Goal: Task Accomplishment & Management: Manage account settings

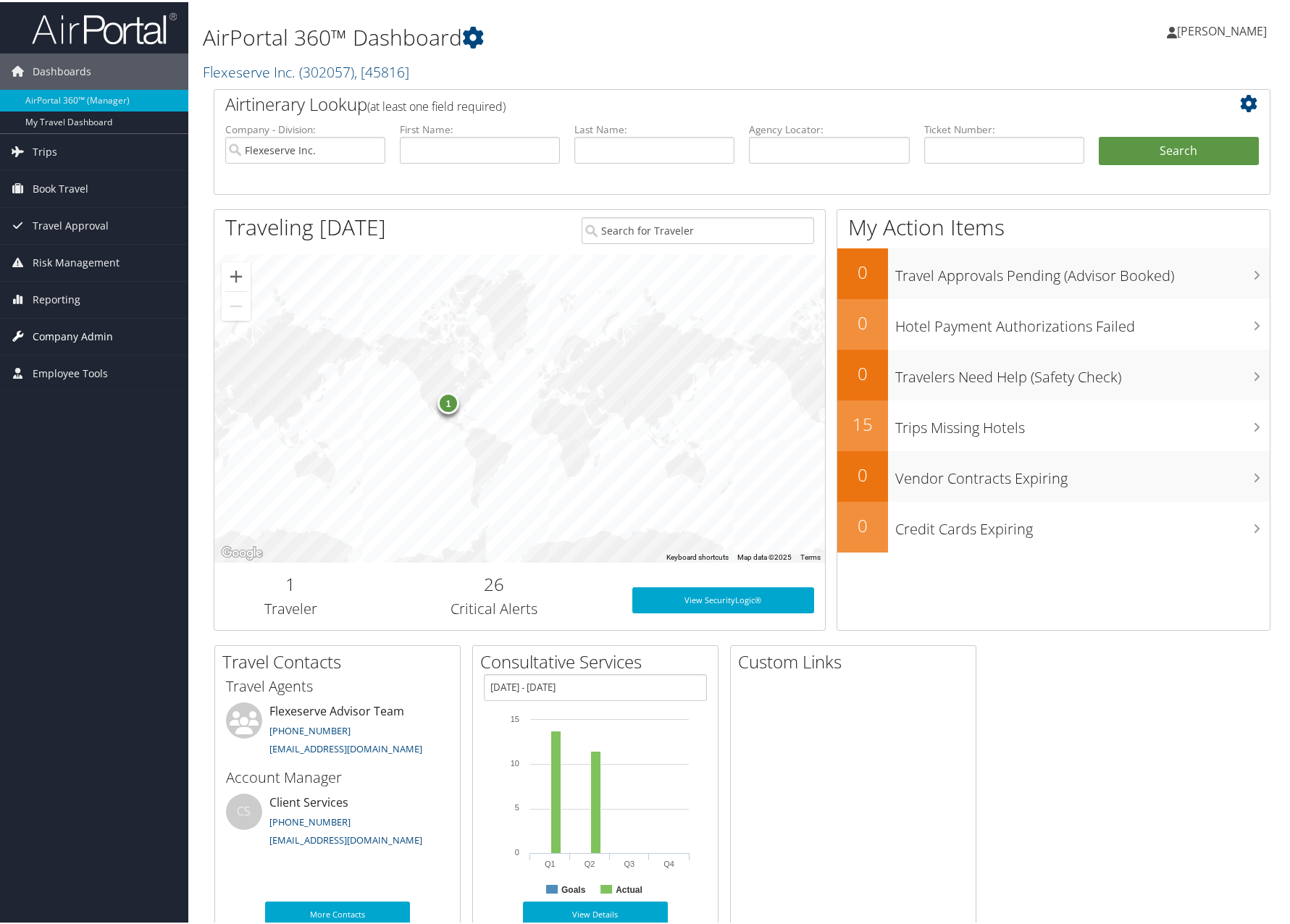
click at [74, 328] on span "Company Admin" at bounding box center [72, 335] width 80 height 37
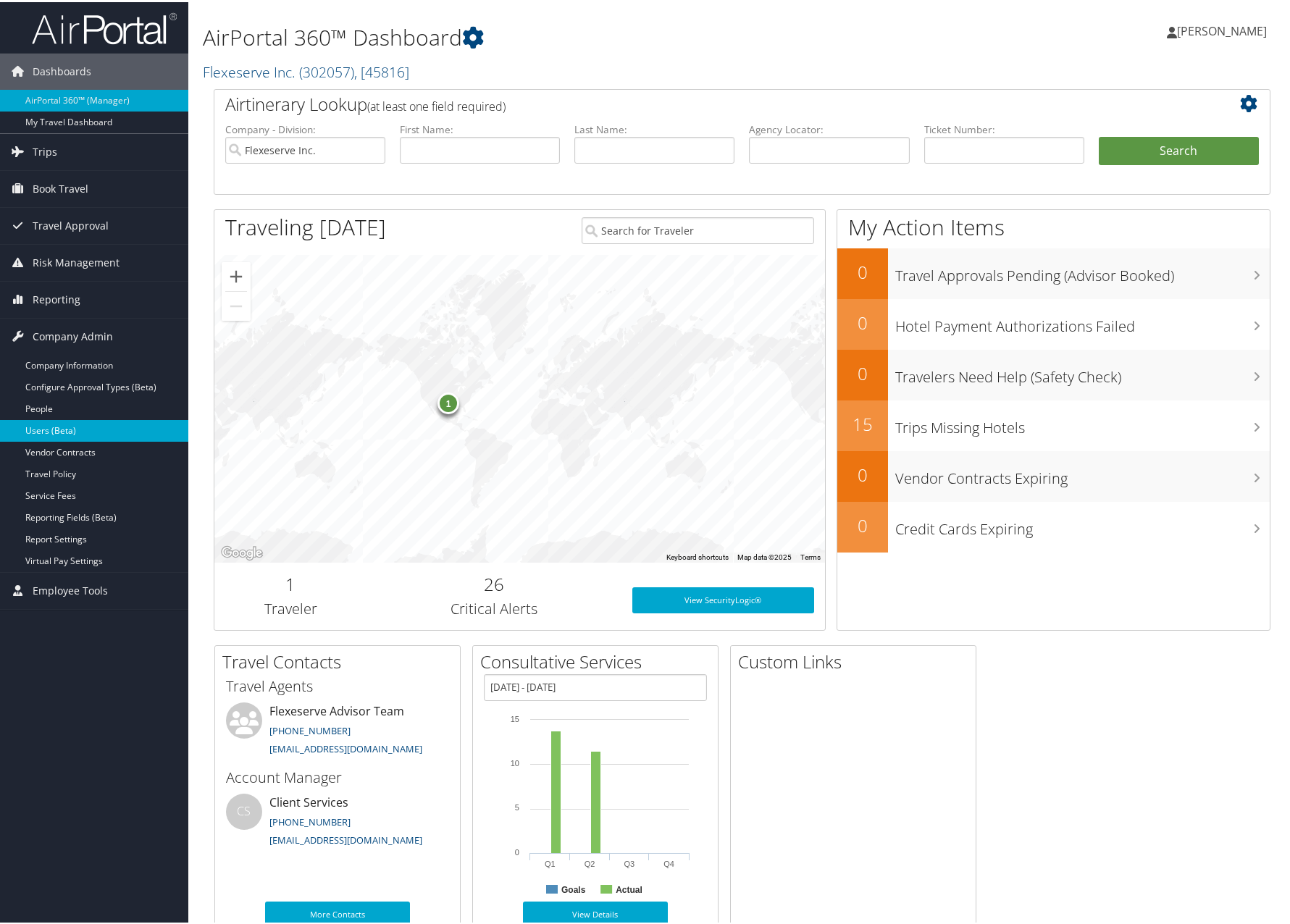
click at [67, 425] on link "Users (Beta)" at bounding box center [94, 428] width 189 height 22
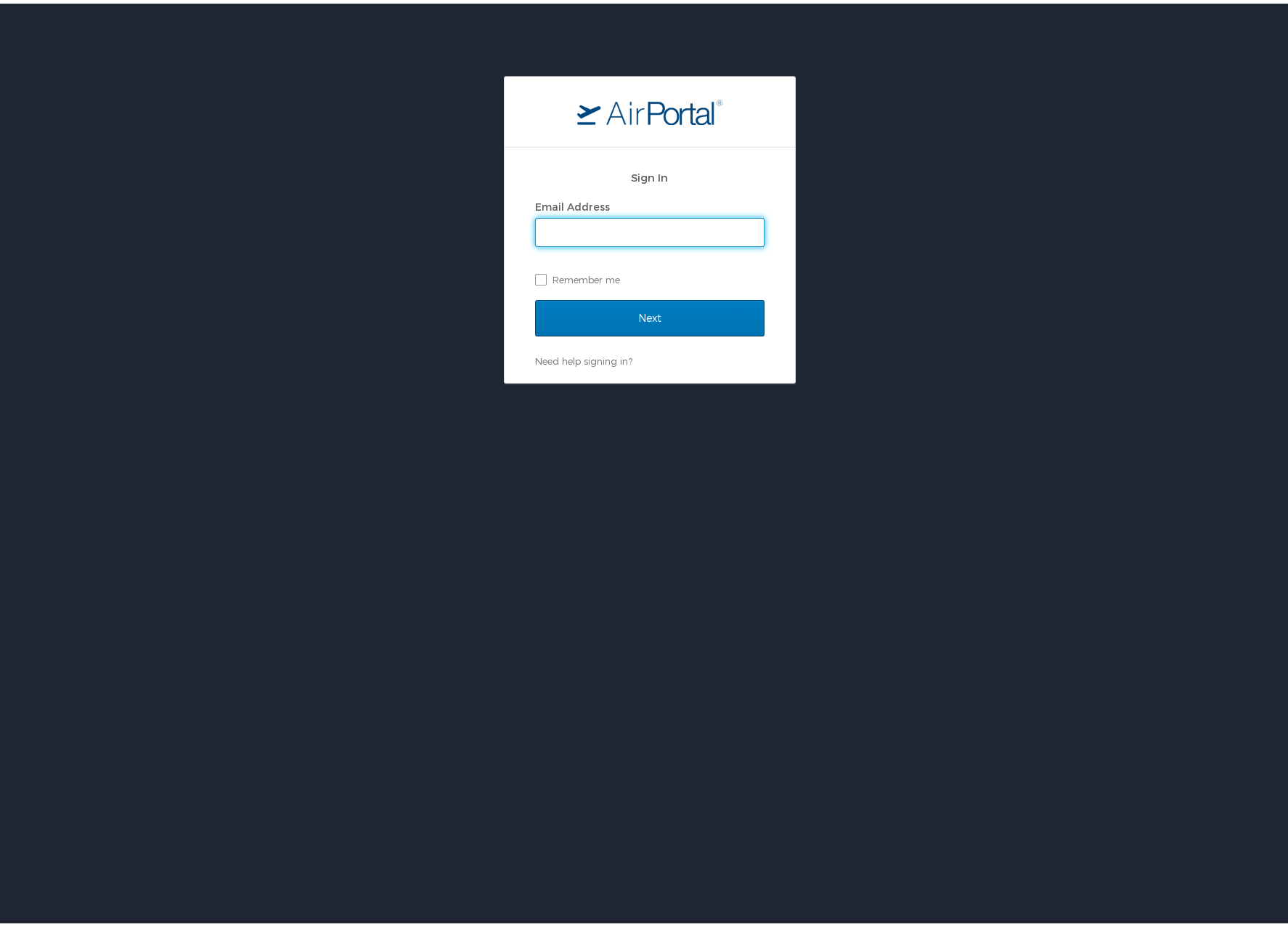
type input "[PERSON_NAME][EMAIL_ADDRESS][PERSON_NAME][DOMAIN_NAME]"
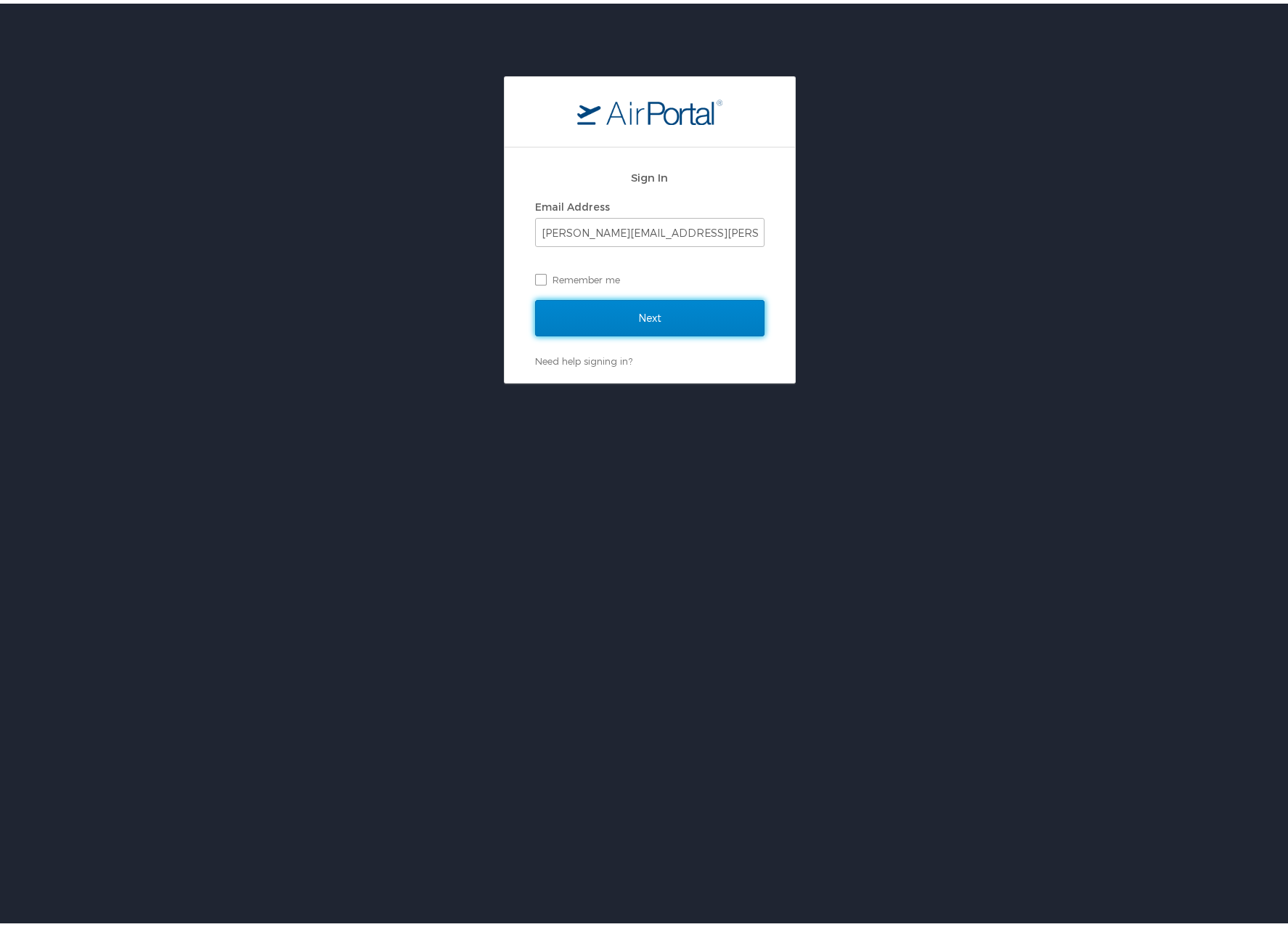
click at [642, 309] on input "Next" at bounding box center [650, 315] width 230 height 37
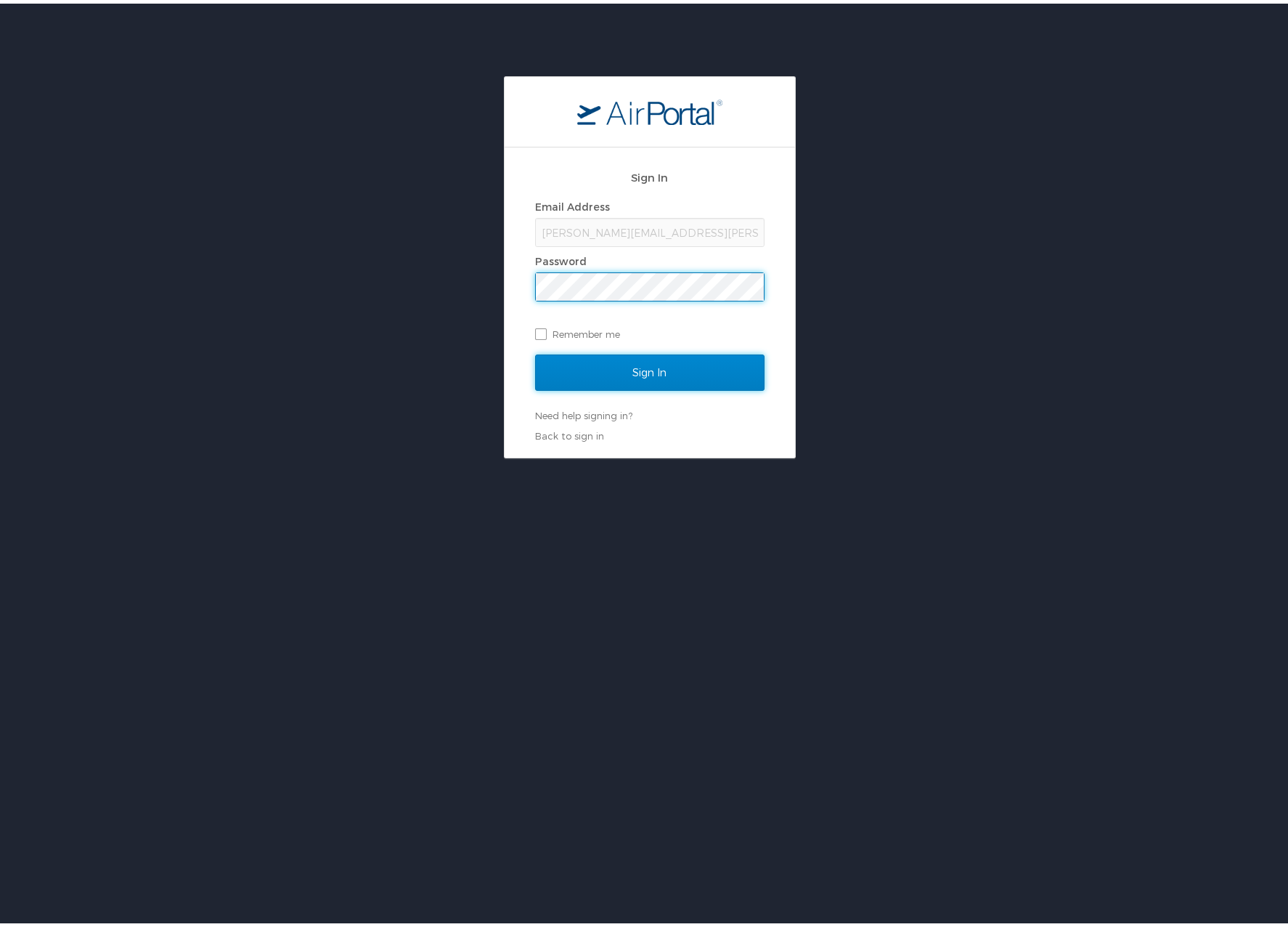
click at [633, 352] on input "Sign In" at bounding box center [650, 369] width 230 height 37
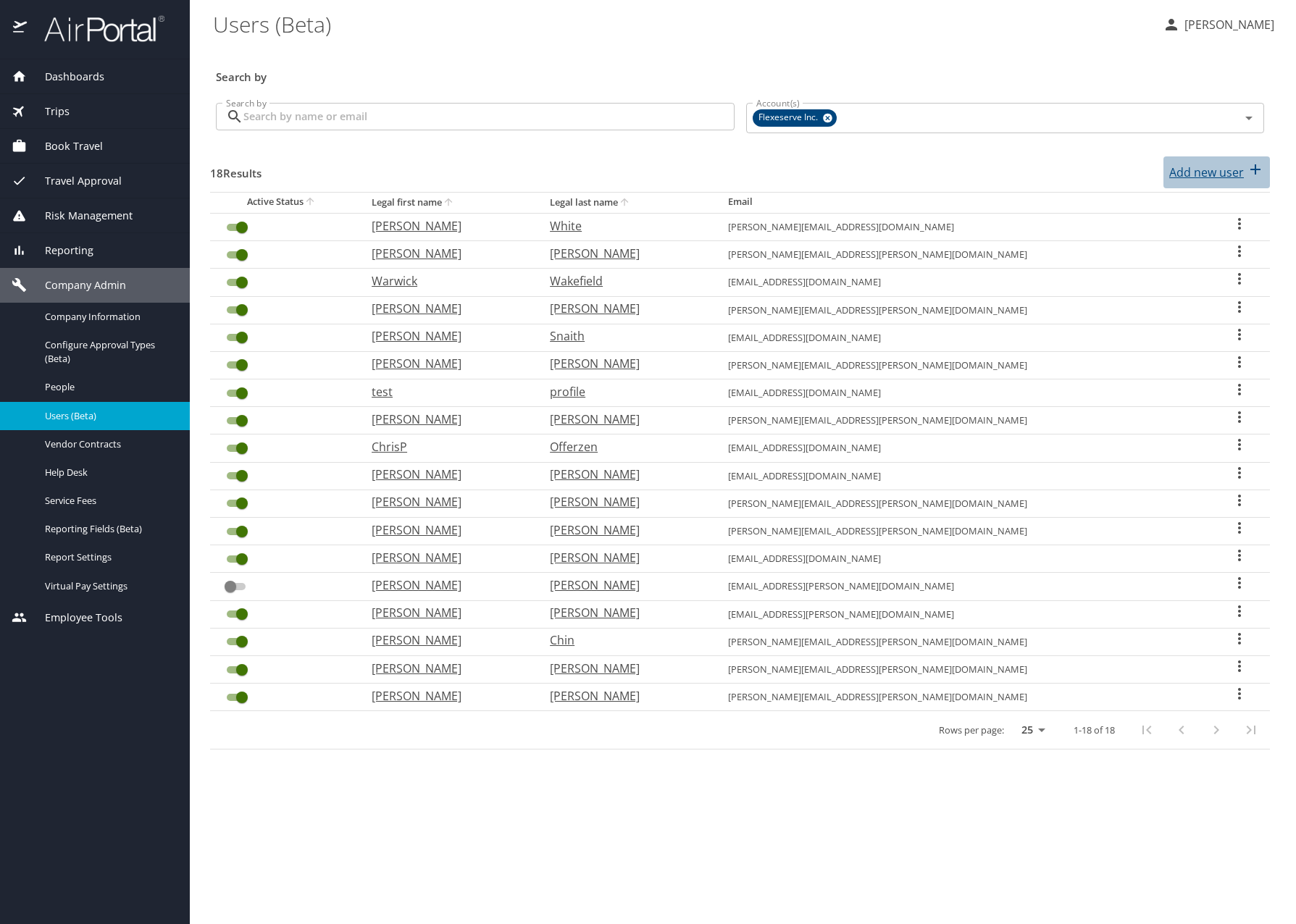
click at [1220, 174] on p "Add new user" at bounding box center [1205, 172] width 74 height 17
select select "US"
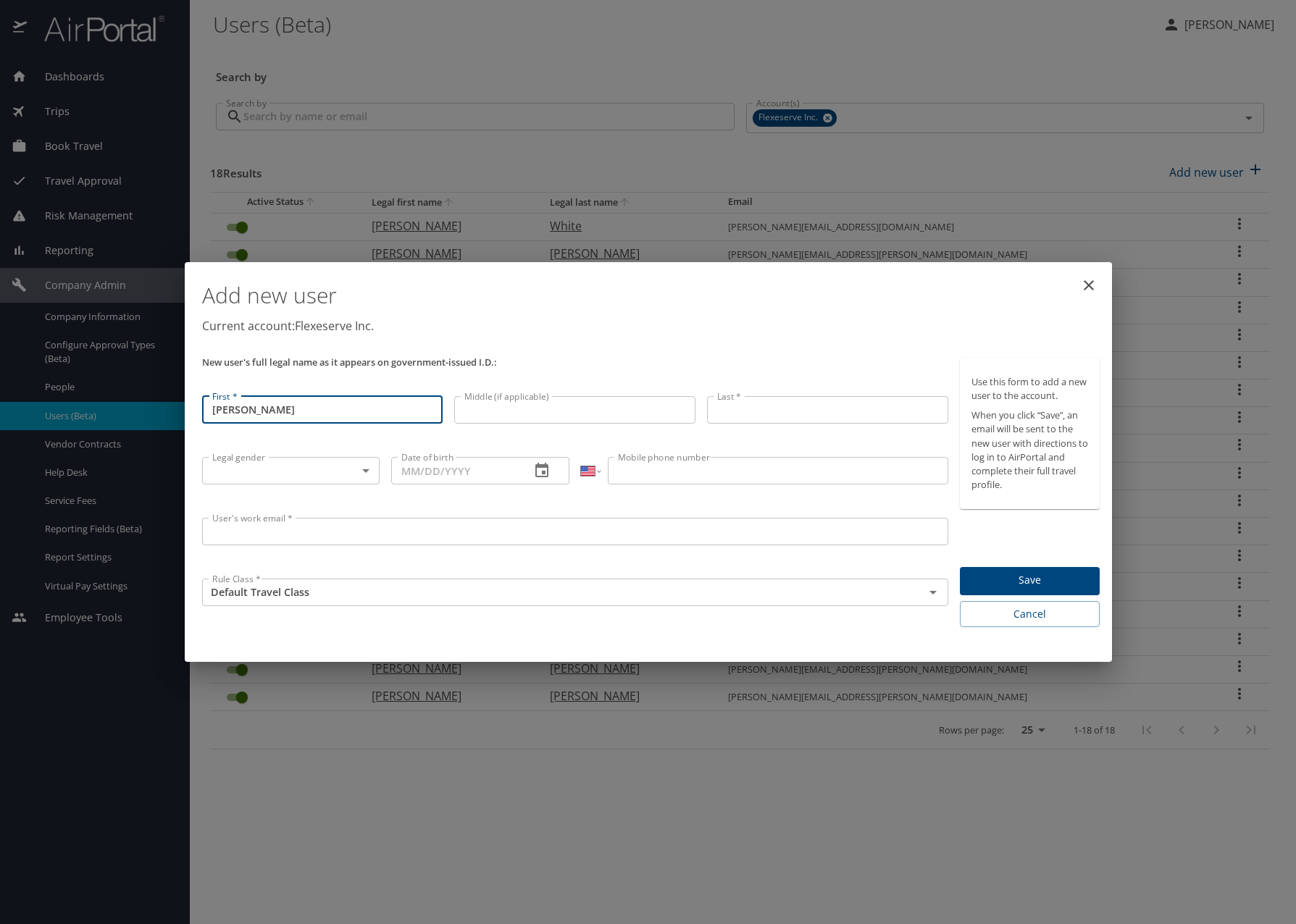
type input "[PERSON_NAME]"
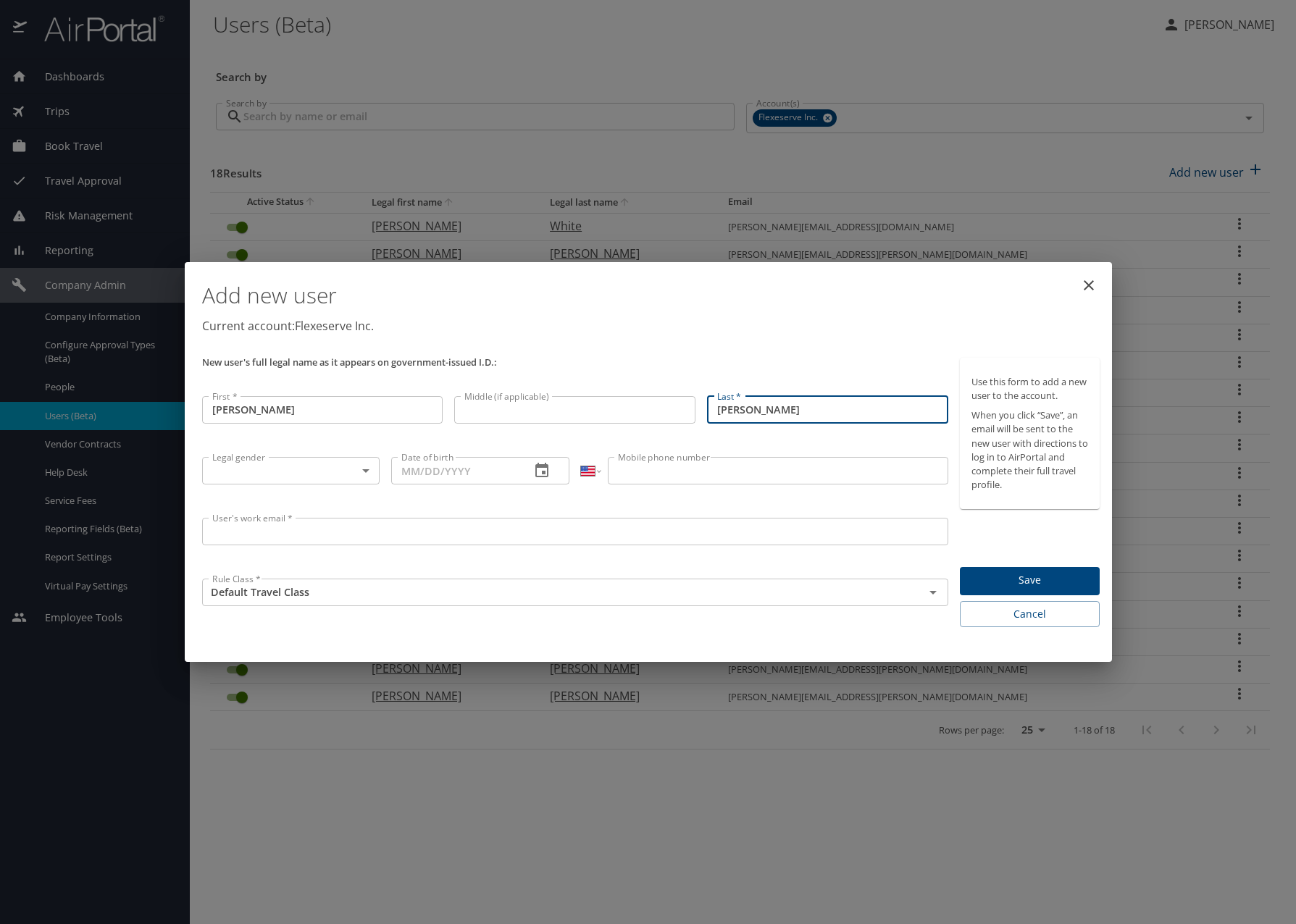
type input "[PERSON_NAME]"
click at [364, 469] on body "Dashboards AirPortal 360™ Manager My Travel Dashboard Trips Airtinerary® Lookup…" at bounding box center [648, 462] width 1296 height 924
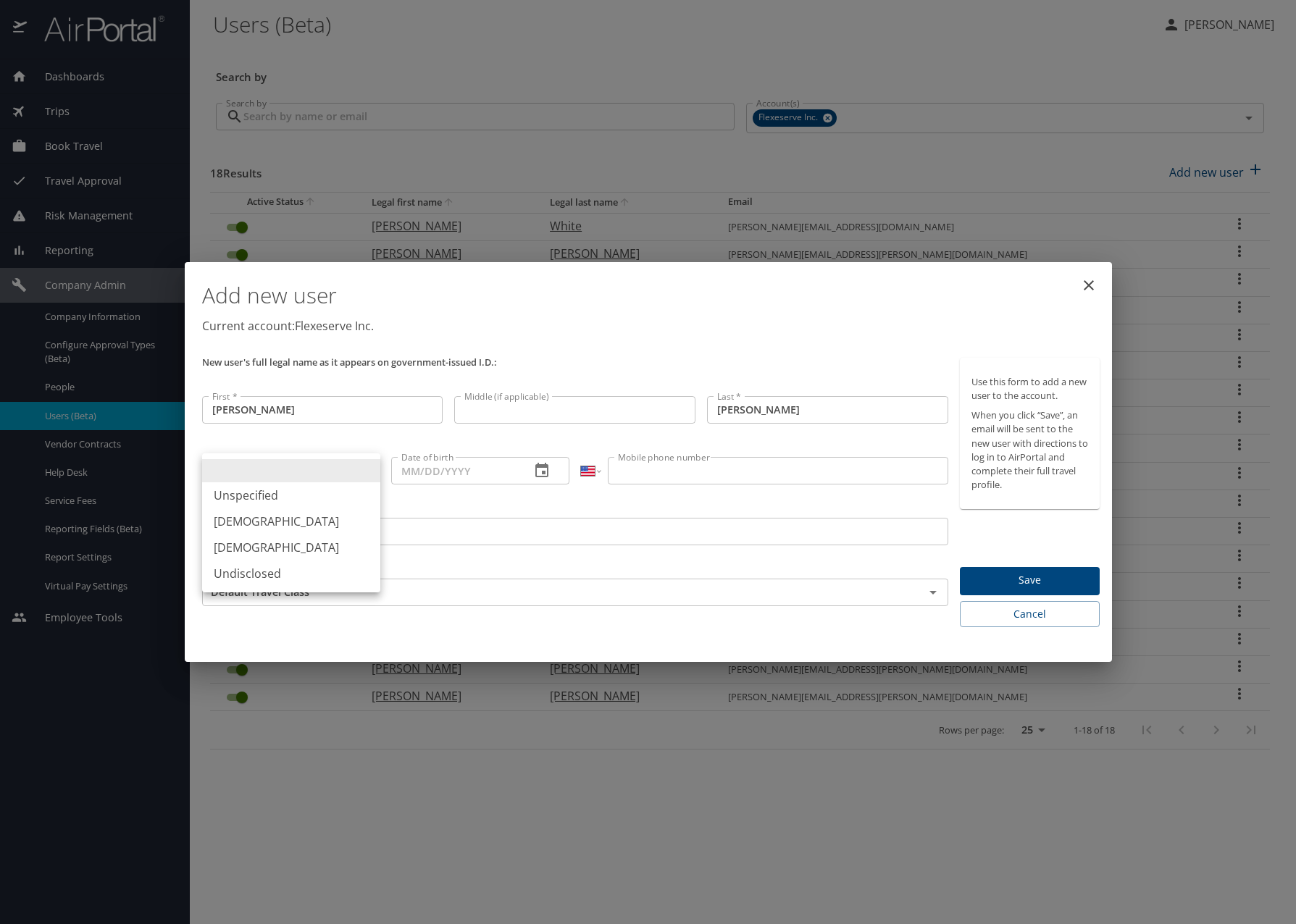
click at [307, 541] on li "[DEMOGRAPHIC_DATA]" at bounding box center [291, 547] width 178 height 26
type input "[DEMOGRAPHIC_DATA]"
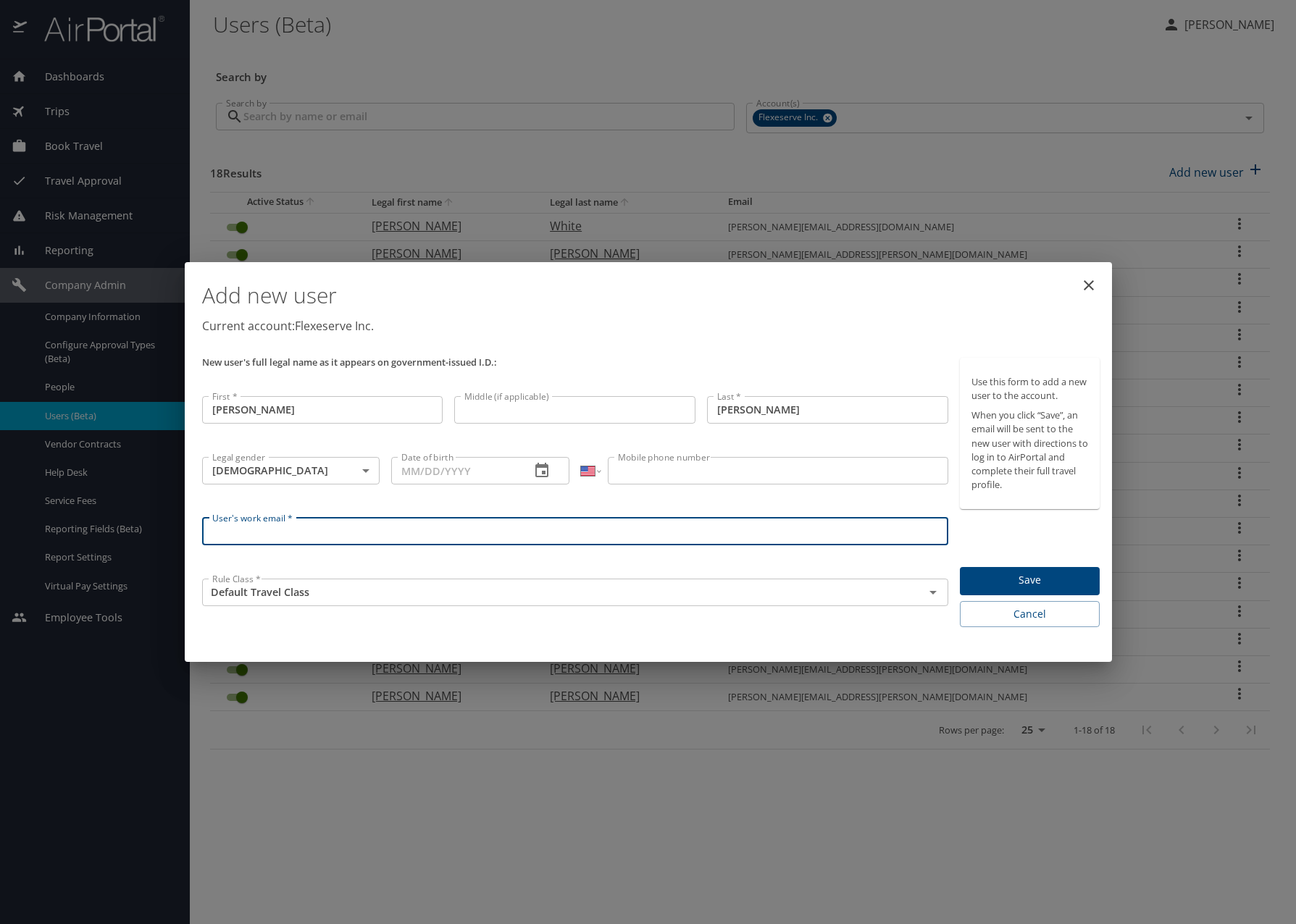
click at [472, 528] on input "User's work email *" at bounding box center [575, 531] width 746 height 28
type input "[PERSON_NAME][EMAIL_ADDRESS][PERSON_NAME][DOMAIN_NAME]"
click at [469, 473] on input "Date of birth" at bounding box center [454, 471] width 127 height 28
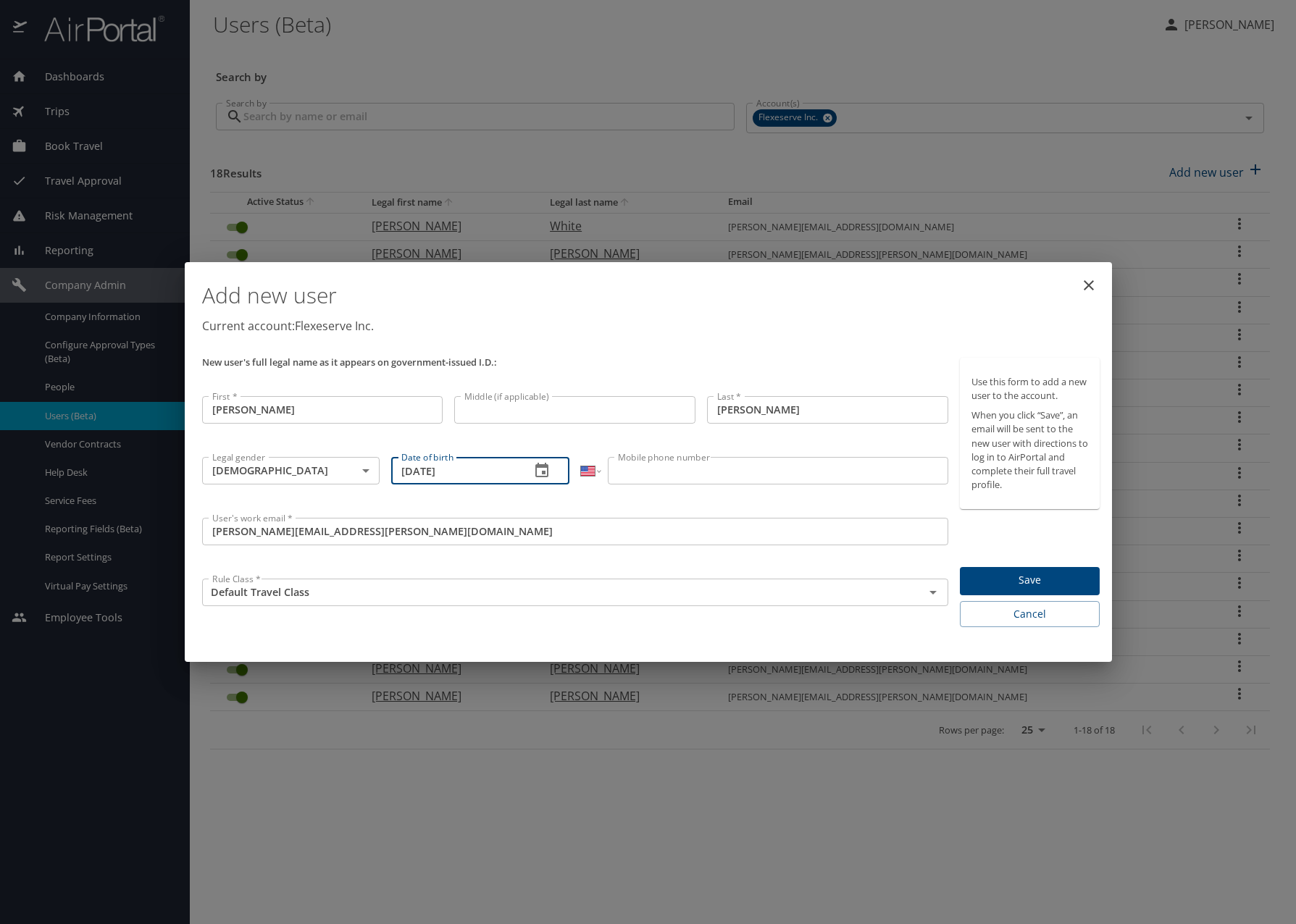
type input "[DATE]"
click at [659, 474] on input "Mobile phone number" at bounding box center [777, 471] width 340 height 28
type input "[PHONE_NUMBER]"
click at [790, 493] on div "International [GEOGRAPHIC_DATA] [GEOGRAPHIC_DATA] [GEOGRAPHIC_DATA] [GEOGRAPHIC…" at bounding box center [764, 481] width 378 height 60
click at [1036, 583] on span "Save" at bounding box center [1029, 579] width 117 height 18
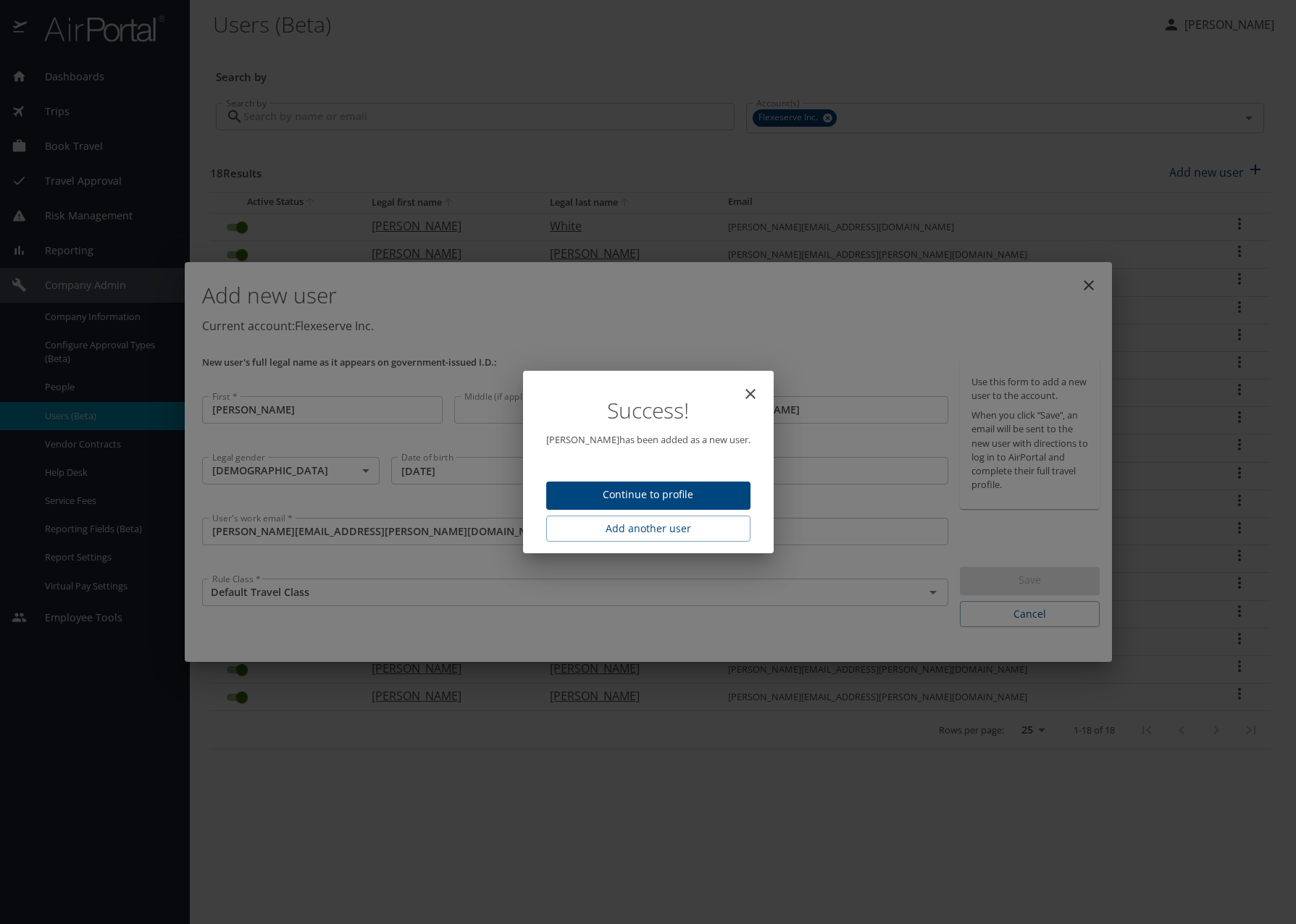
click at [706, 487] on span "Continue to profile" at bounding box center [648, 495] width 181 height 18
select select "US"
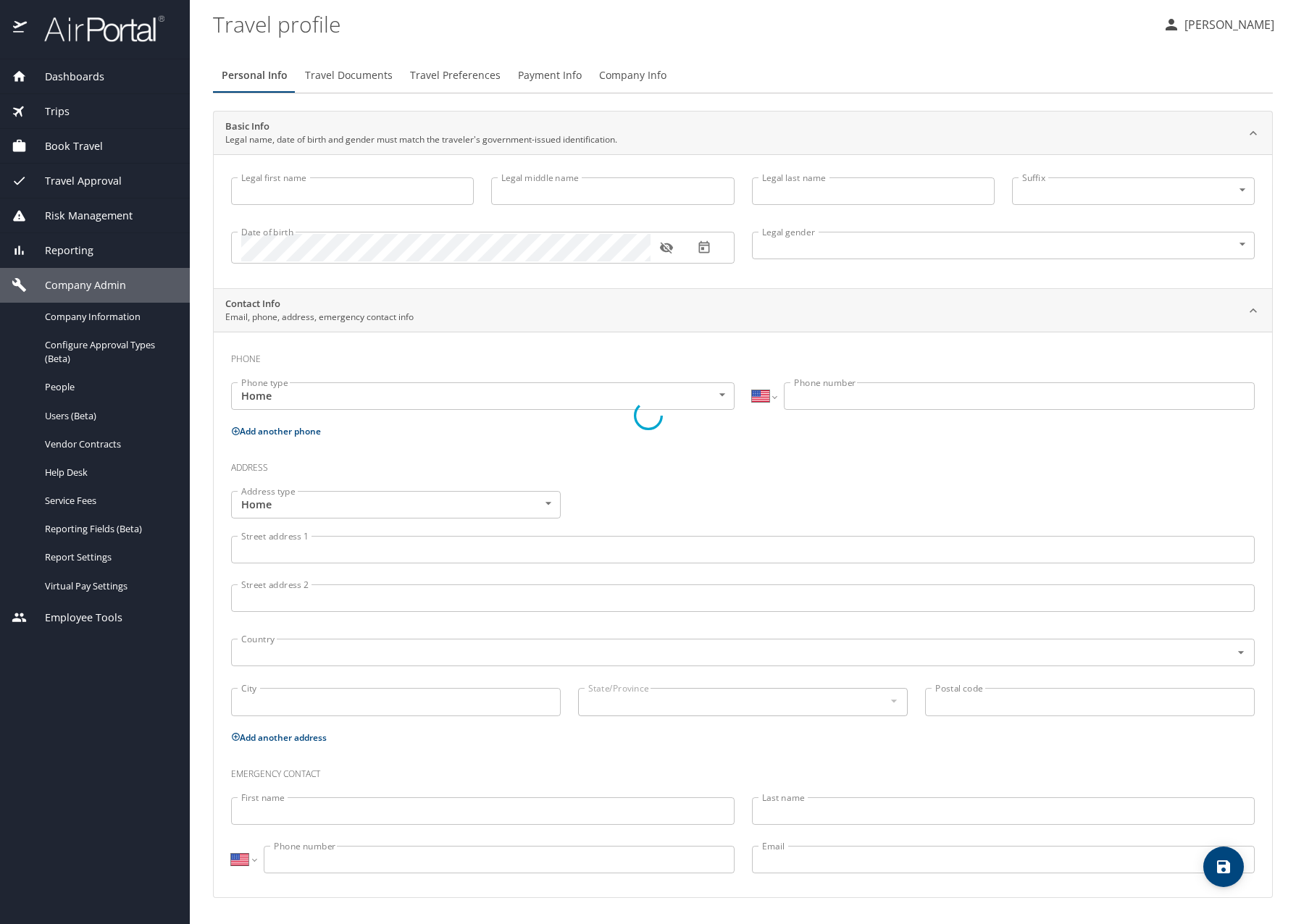
type input "[PERSON_NAME]"
type input "[DEMOGRAPHIC_DATA]"
select select "US"
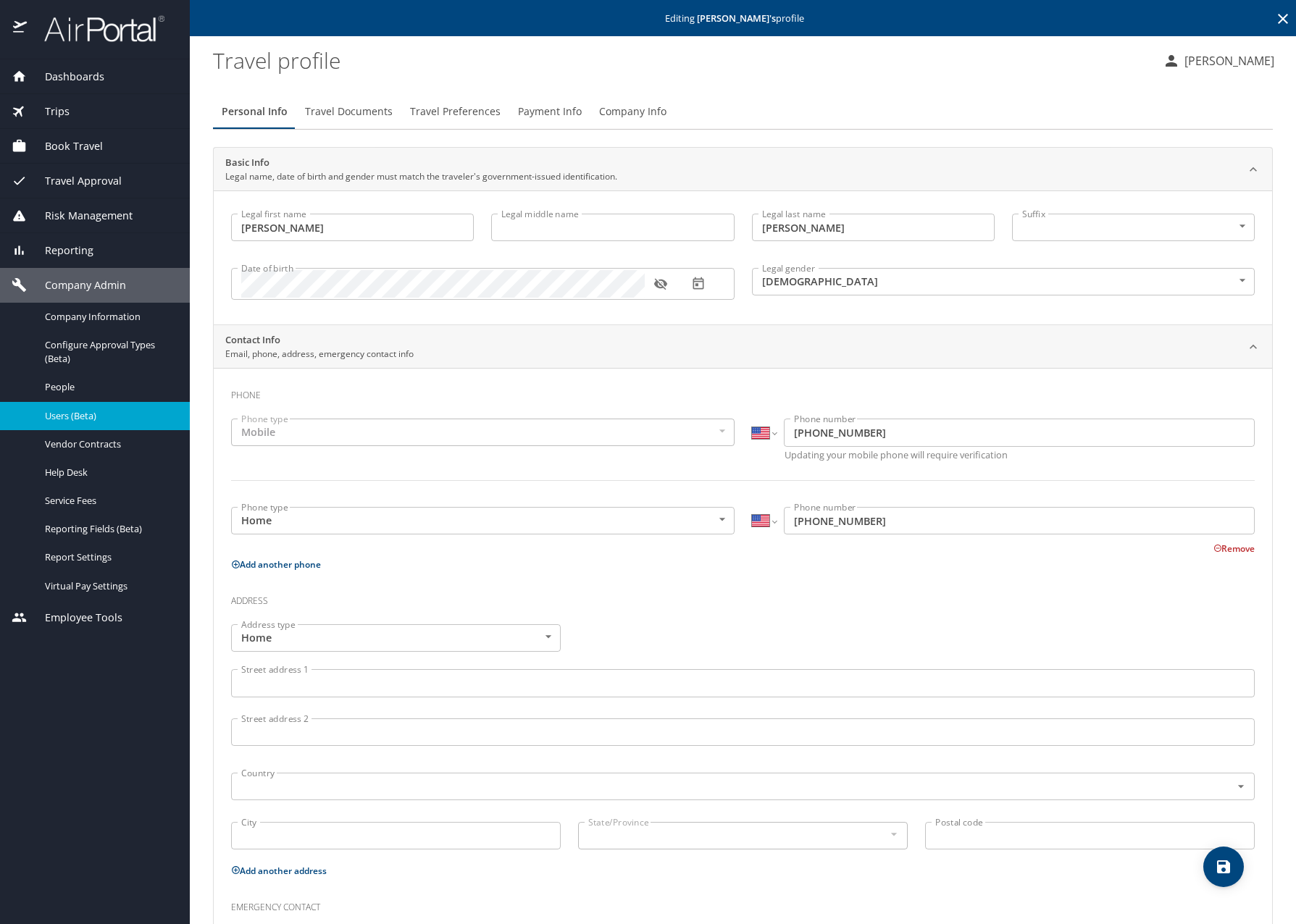
click at [108, 419] on span "Users (Beta)" at bounding box center [109, 416] width 127 height 13
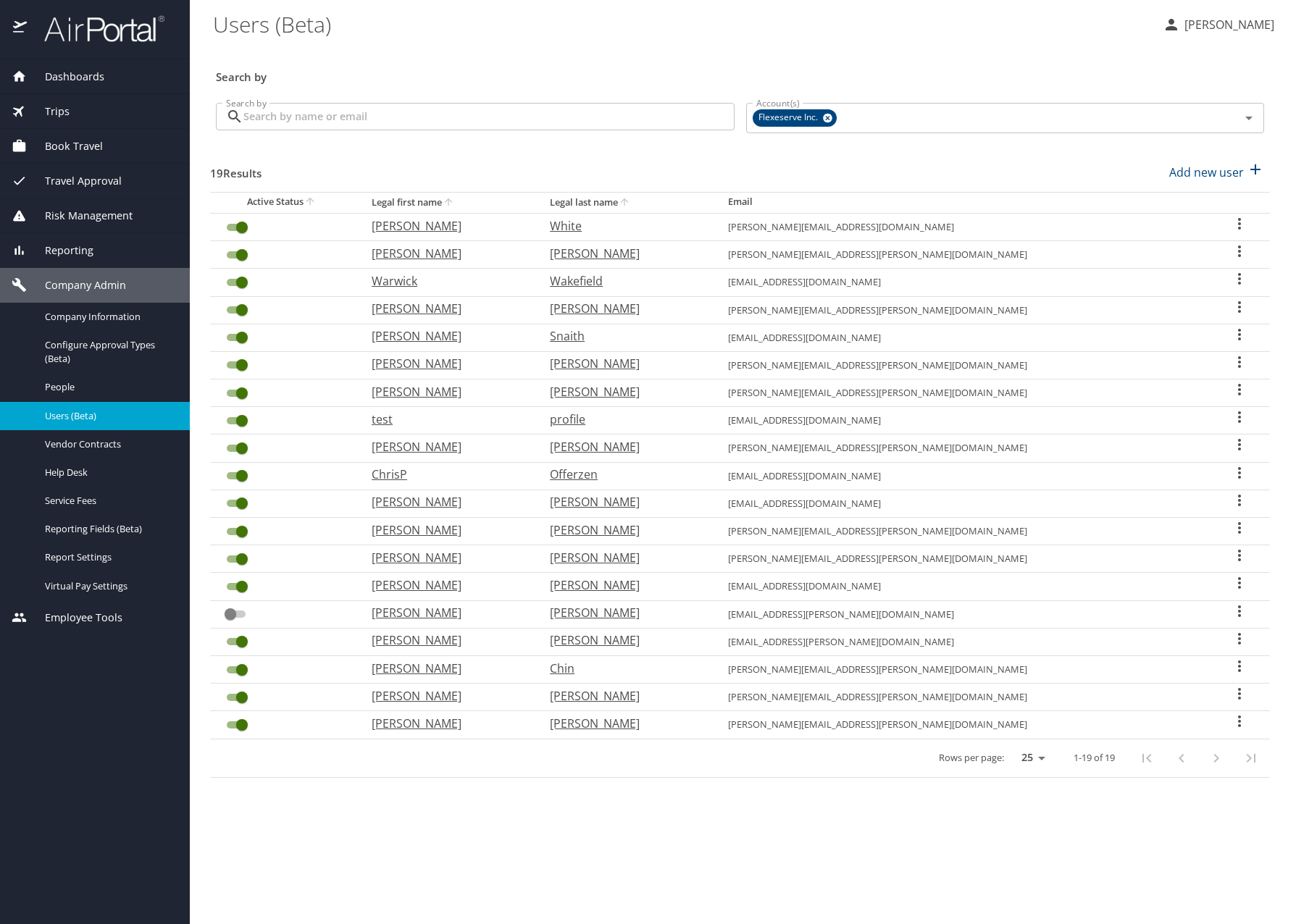
click at [1234, 393] on icon "User Search Table" at bounding box center [1239, 390] width 17 height 17
click at [1179, 449] on p "Send profile completion email" at bounding box center [1193, 444] width 164 height 17
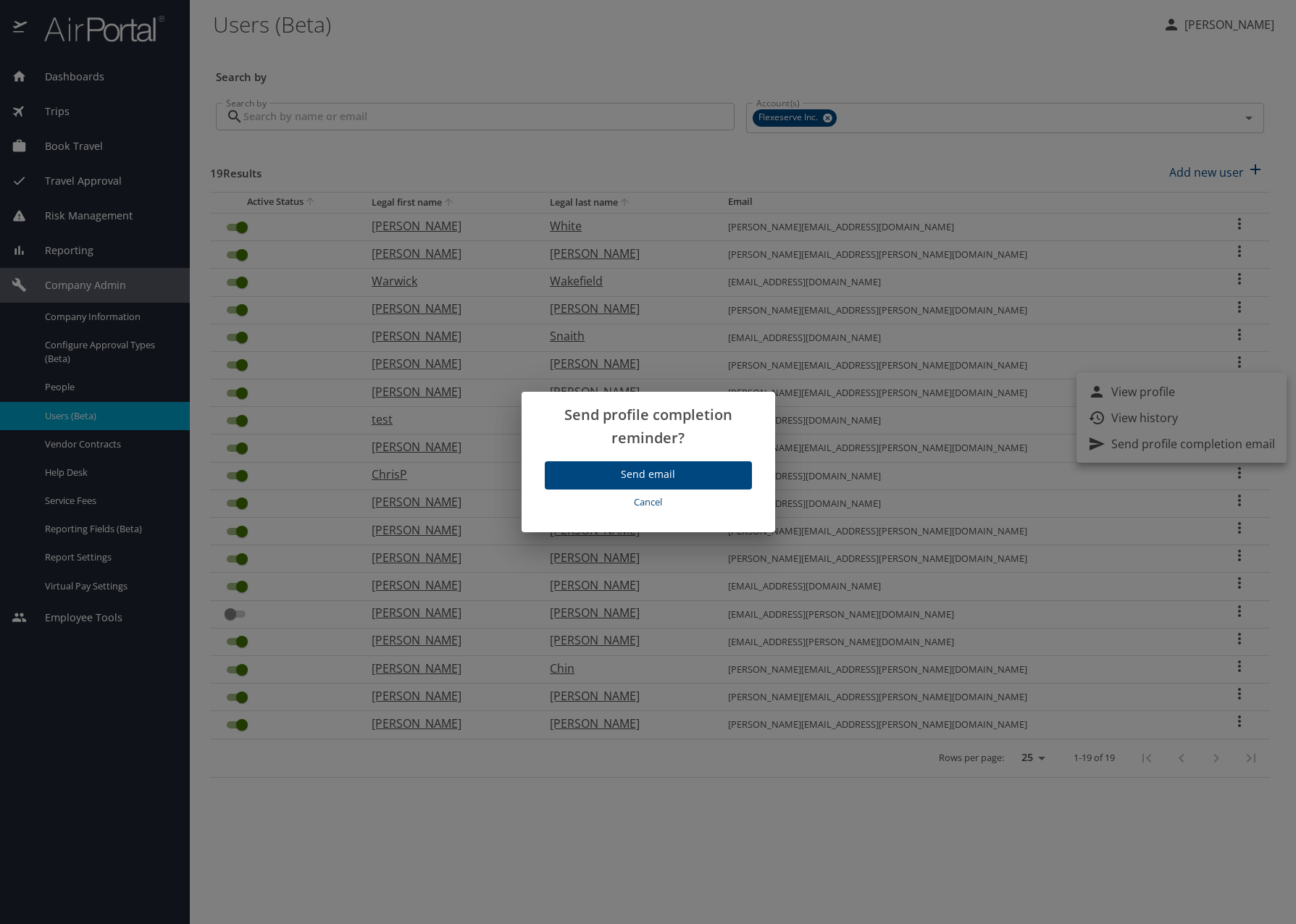
click at [694, 472] on span "Send email" at bounding box center [648, 475] width 184 height 18
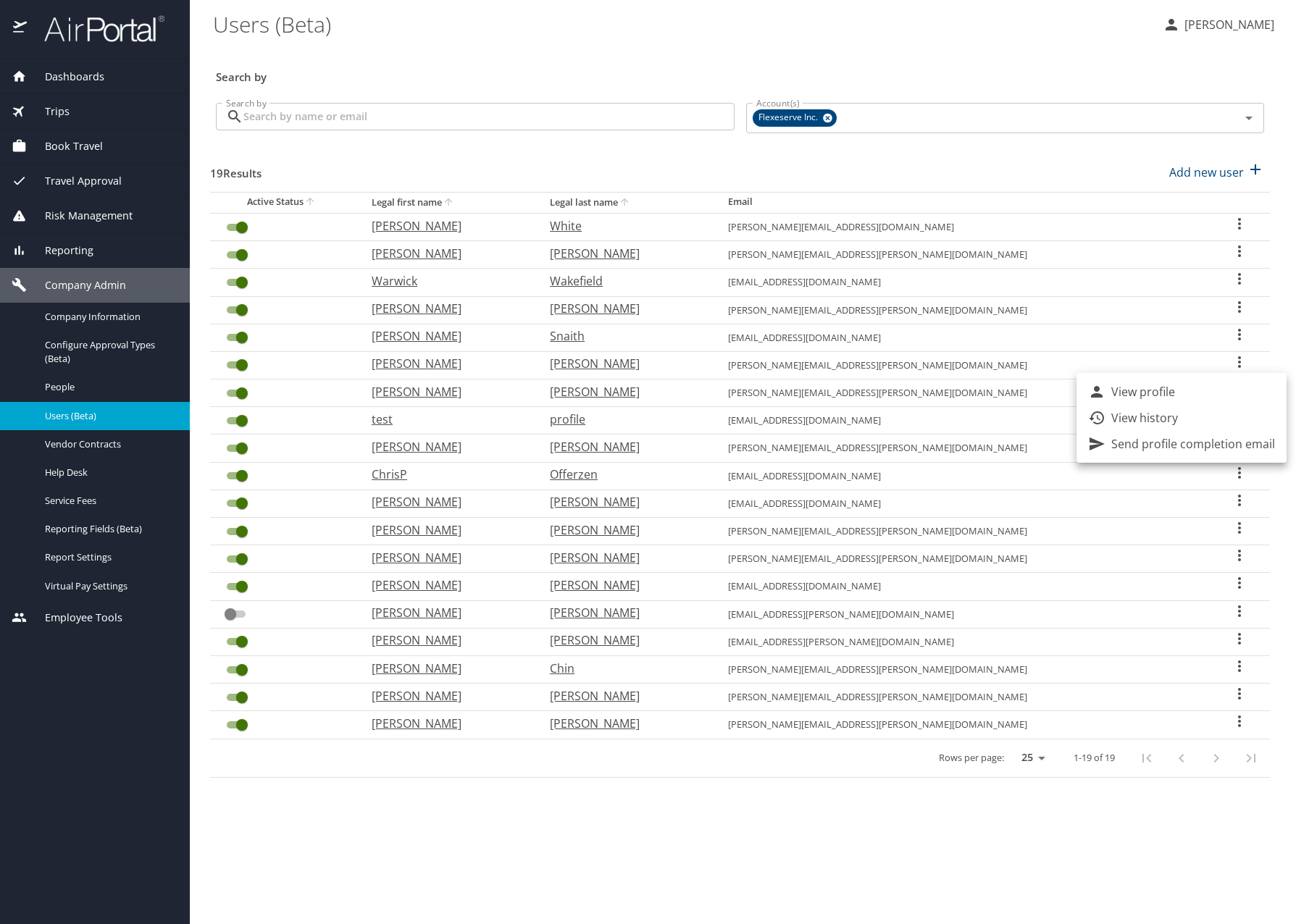
click at [327, 834] on div at bounding box center [648, 462] width 1296 height 924
click at [435, 664] on p "[PERSON_NAME]" at bounding box center [446, 668] width 149 height 17
select select "US"
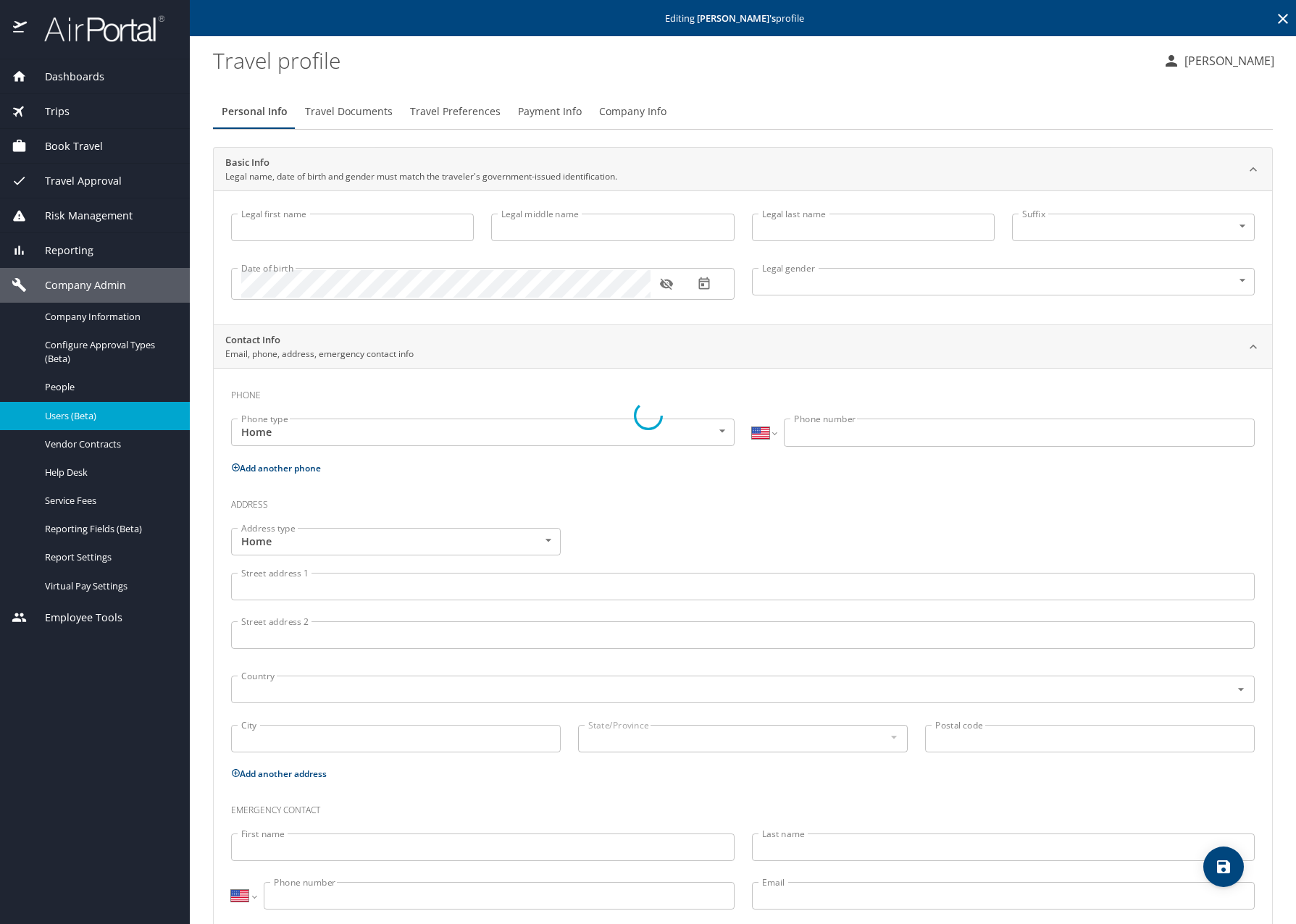
type input "[PERSON_NAME]"
type input "Faith"
type input "Chin"
type input "[DEMOGRAPHIC_DATA]"
type input "[PERSON_NAME]"
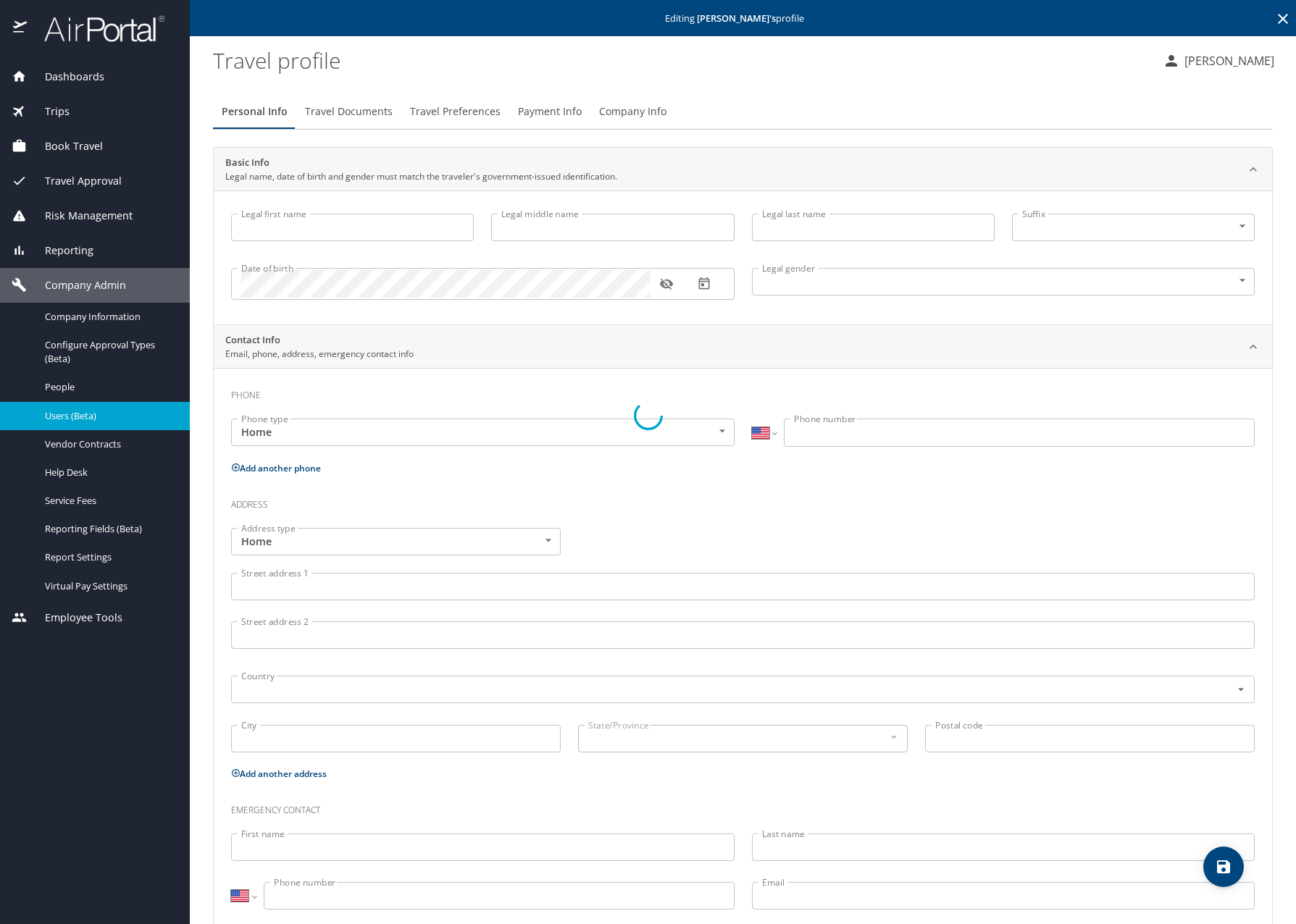
type input "[PERSON_NAME]"
type input "[PHONE_NUMBER]"
type input "[PERSON_NAME][EMAIL_ADDRESS][DOMAIN_NAME]"
select select "US"
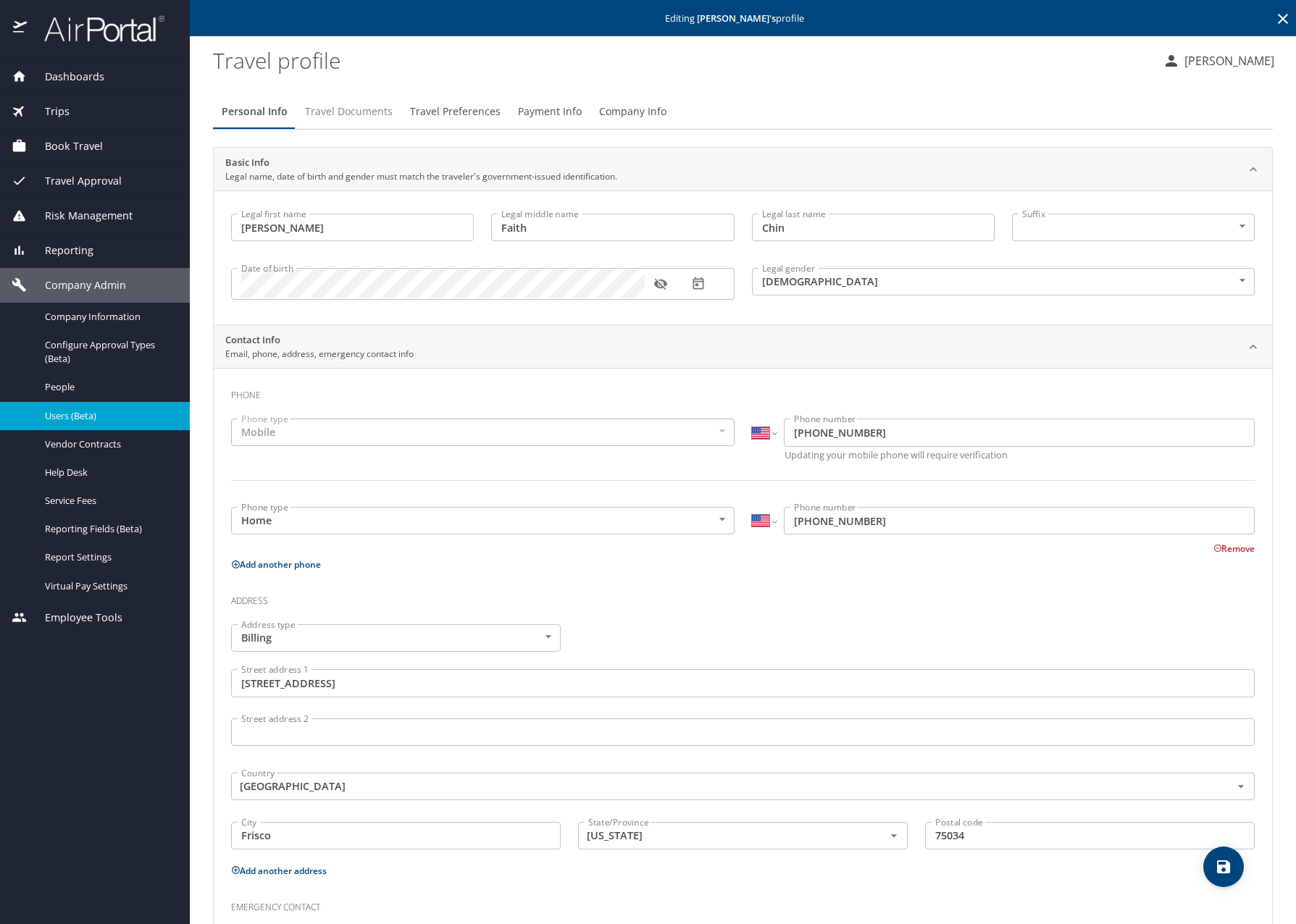
click at [356, 116] on span "Travel Documents" at bounding box center [349, 112] width 88 height 18
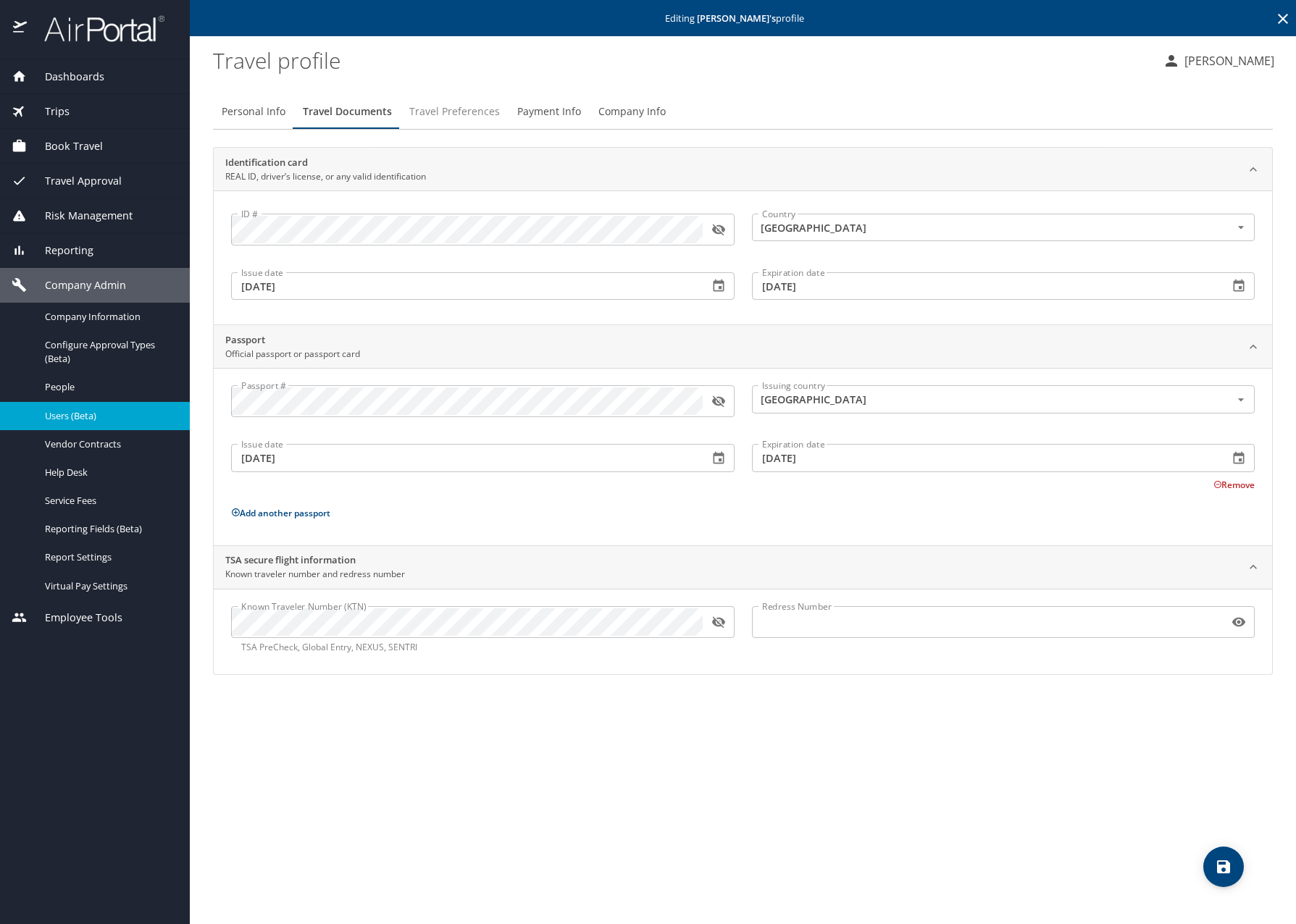
click at [465, 118] on span "Travel Preferences" at bounding box center [454, 112] width 91 height 18
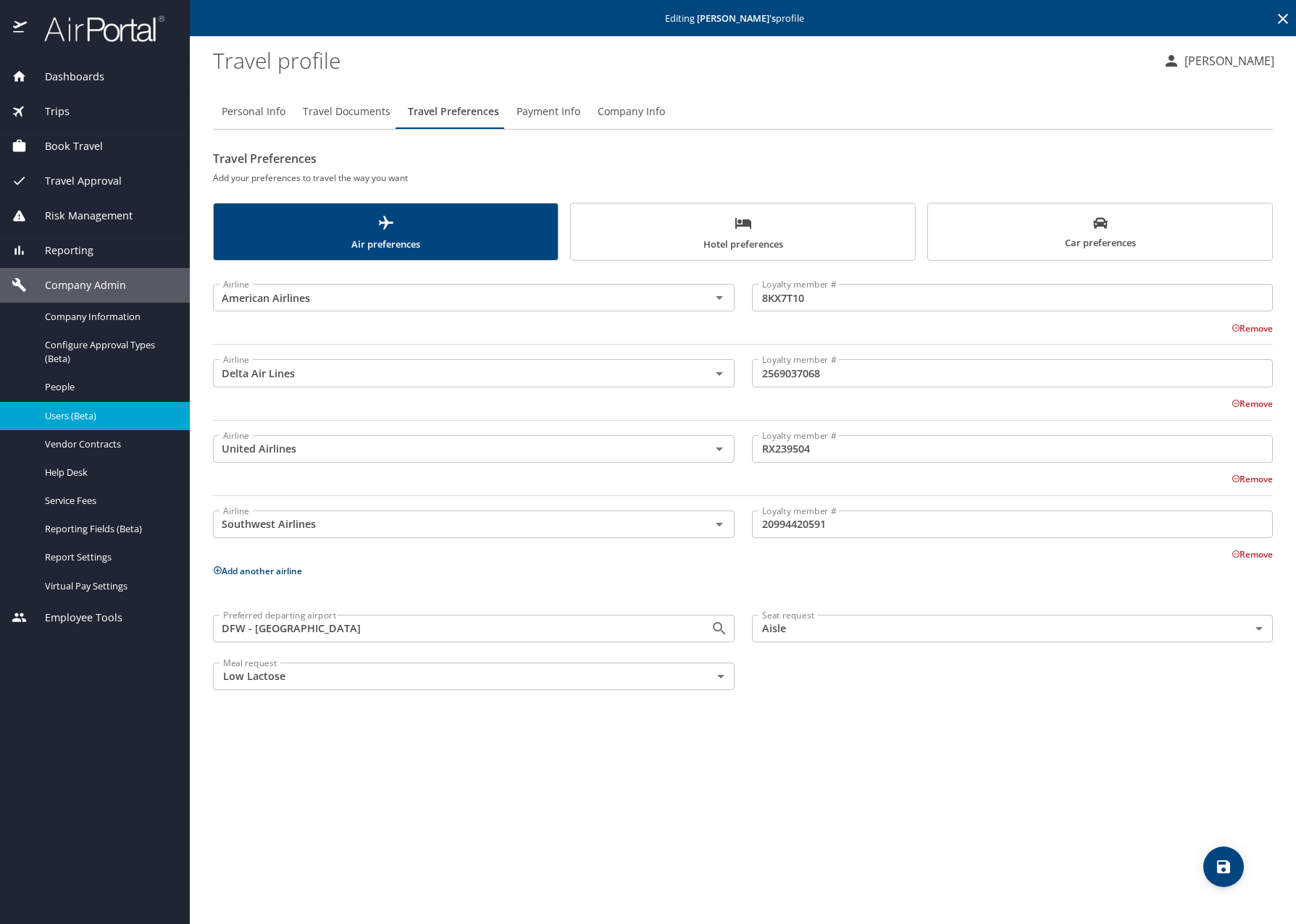
click at [562, 118] on span "Payment Info" at bounding box center [548, 112] width 64 height 18
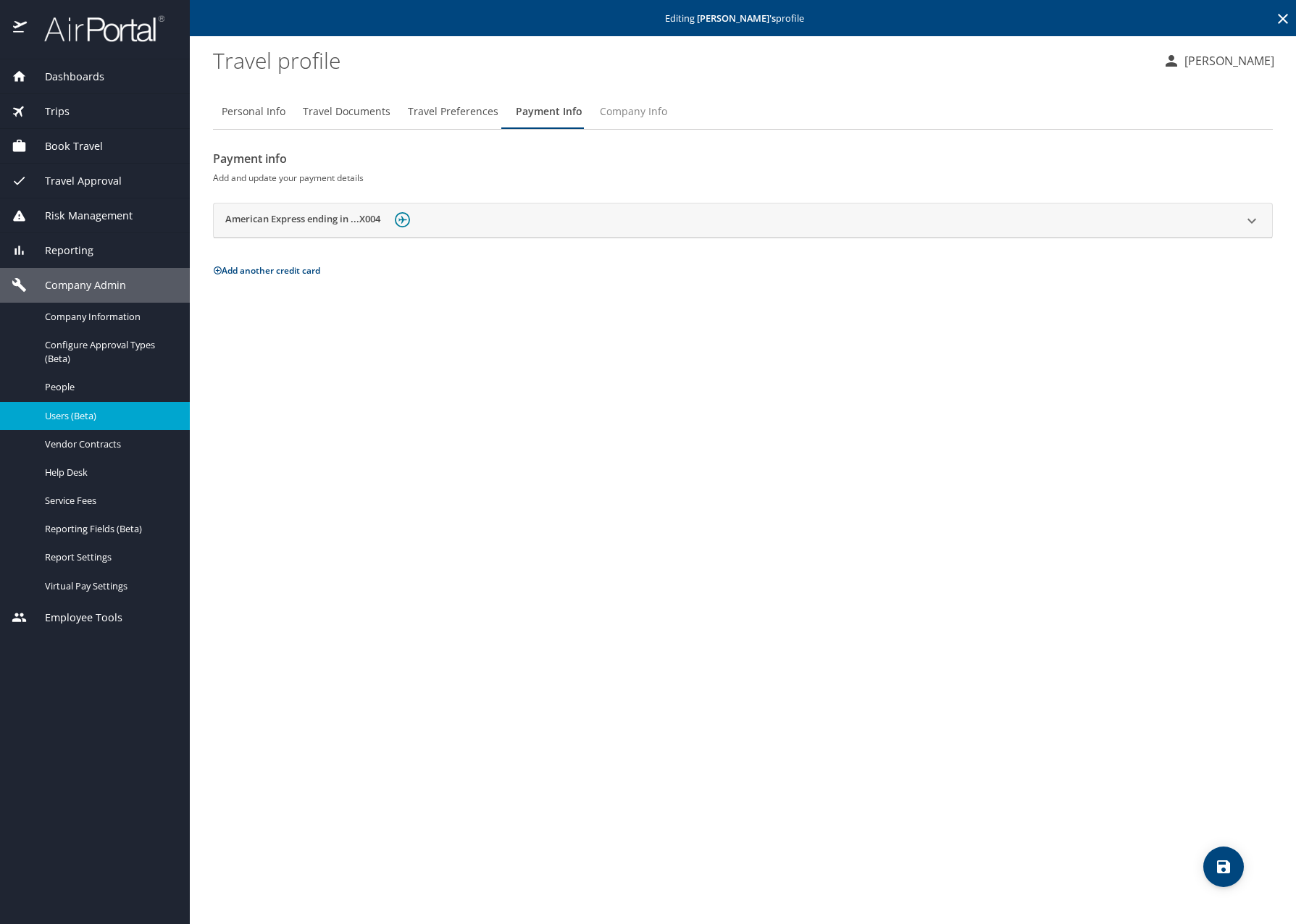
click at [641, 111] on span "Company Info" at bounding box center [634, 112] width 67 height 18
click at [252, 107] on span "Personal Info" at bounding box center [253, 112] width 64 height 18
select select "US"
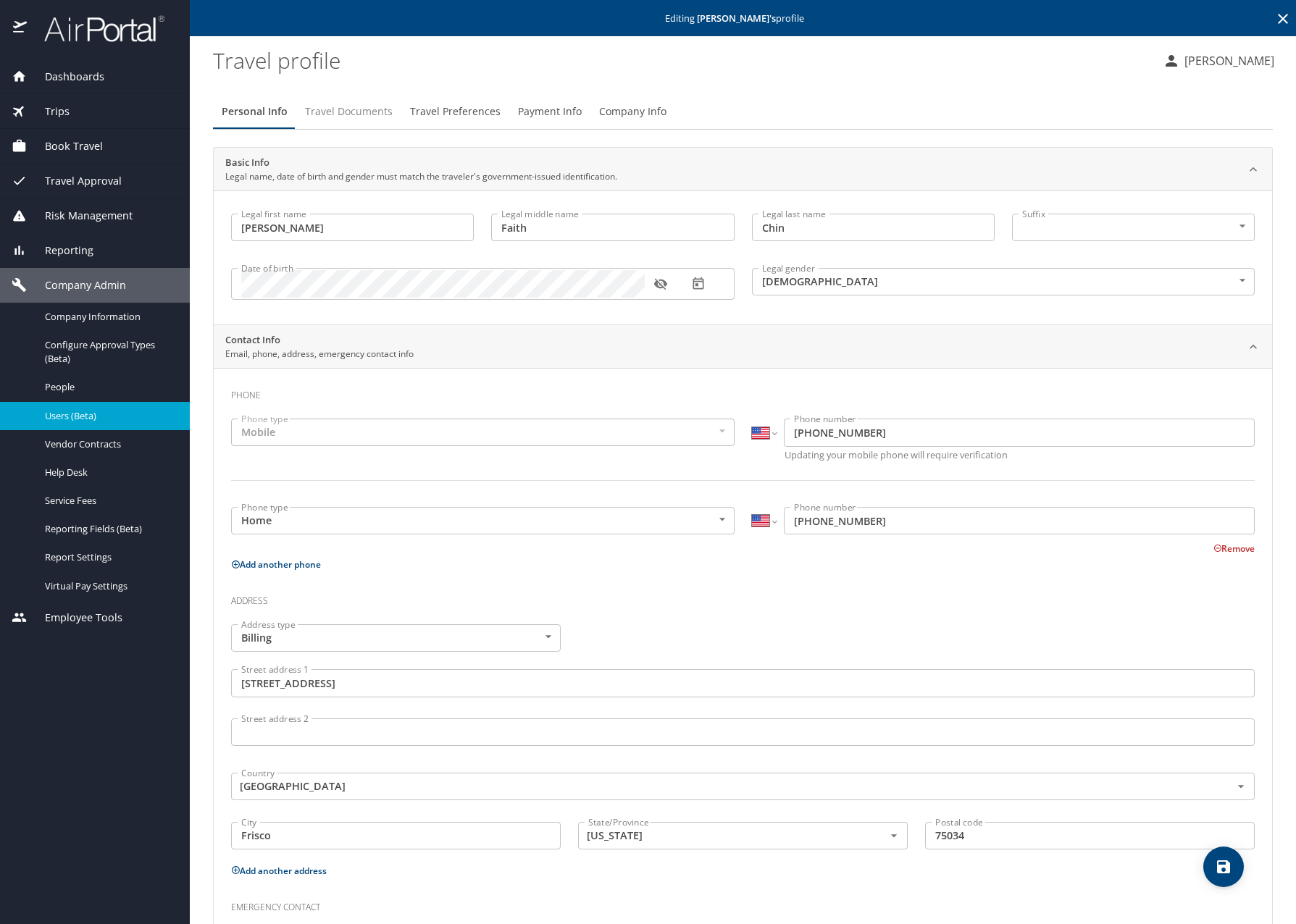
click at [340, 116] on span "Travel Documents" at bounding box center [349, 112] width 88 height 18
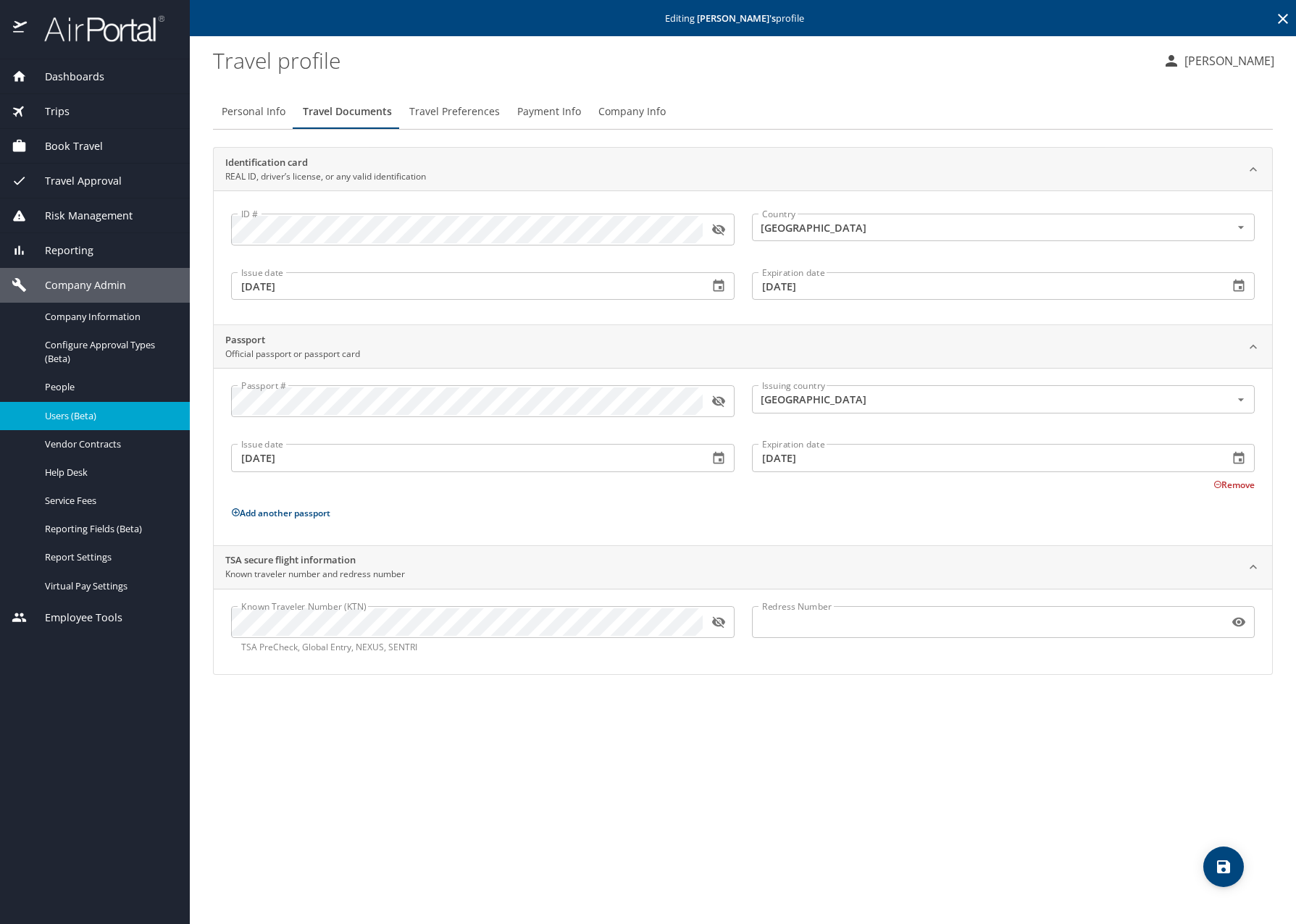
click at [246, 113] on span "Personal Info" at bounding box center [253, 112] width 64 height 18
select select "US"
